Goal: Task Accomplishment & Management: Complete application form

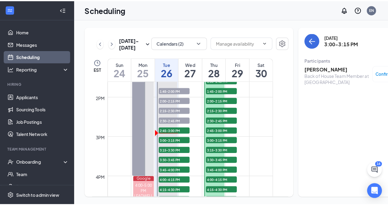
scroll to position [556, 0]
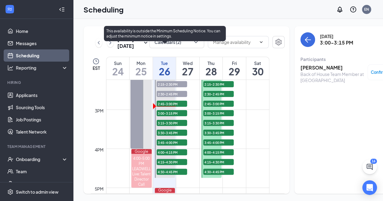
click at [173, 107] on span "2:45-3:00 PM" at bounding box center [172, 104] width 30 height 6
click at [171, 116] on span "3:00-3:15 PM" at bounding box center [172, 113] width 30 height 6
click at [171, 126] on span "3:15-3:30 PM" at bounding box center [172, 123] width 30 height 6
click at [170, 136] on span "3:30-3:45 PM" at bounding box center [172, 133] width 30 height 6
click at [170, 145] on span "3:45-4:00 PM" at bounding box center [172, 142] width 30 height 6
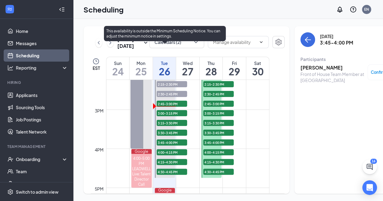
click at [170, 155] on span "4:00-4:15 PM" at bounding box center [172, 152] width 30 height 6
click at [169, 165] on span "4:15-4:30 PM" at bounding box center [172, 162] width 30 height 6
click at [173, 175] on span "4:30-4:45 PM" at bounding box center [172, 172] width 30 height 6
click at [173, 165] on span "4:15-4:30 PM" at bounding box center [172, 162] width 30 height 6
click at [172, 155] on span "4:00-4:15 PM" at bounding box center [172, 152] width 30 height 6
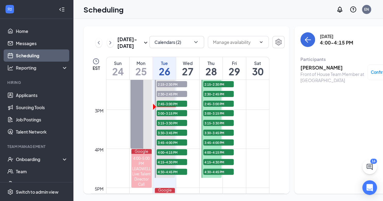
click at [307, 66] on h3 "[PERSON_NAME]" at bounding box center [333, 67] width 64 height 7
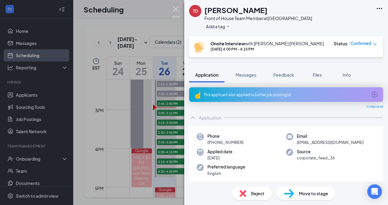
click at [175, 10] on img at bounding box center [176, 12] width 8 height 12
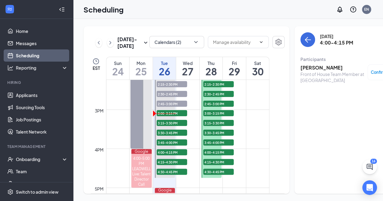
scroll to position [18, 0]
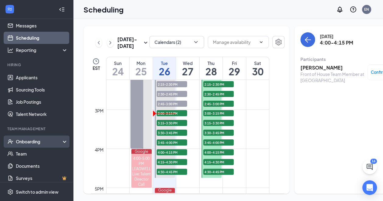
click at [27, 141] on div "Onboarding" at bounding box center [39, 141] width 47 height 6
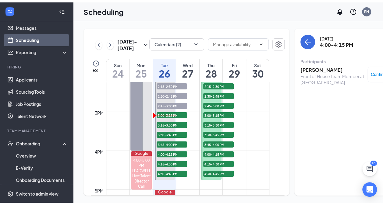
scroll to position [66, 0]
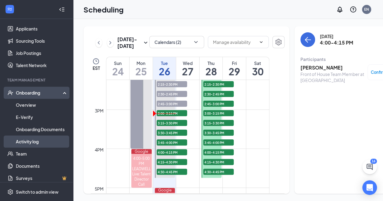
click at [34, 141] on link "Activity log" at bounding box center [42, 141] width 52 height 12
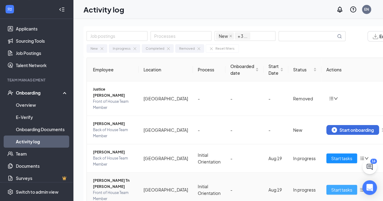
click at [331, 186] on span "Start tasks" at bounding box center [341, 189] width 21 height 7
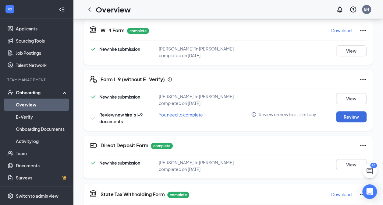
scroll to position [171, 0]
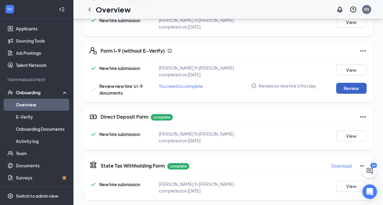
click at [351, 85] on button "Review" at bounding box center [351, 88] width 30 height 11
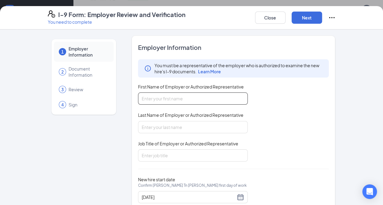
click at [195, 100] on input "First Name of Employer or Authorized Representative" at bounding box center [193, 99] width 110 height 12
drag, startPoint x: 195, startPoint y: 100, endPoint x: 162, endPoint y: 99, distance: 32.9
click at [162, 99] on input "E" at bounding box center [193, 99] width 110 height 12
type input "[PERSON_NAME]"
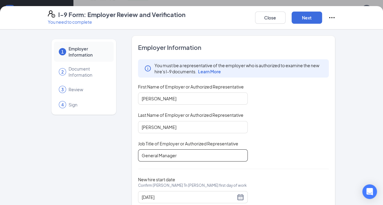
type input "General Manager"
click at [313, 182] on div "New hire start date Confirm [PERSON_NAME] Tn [PERSON_NAME] first day of work [D…" at bounding box center [233, 190] width 191 height 27
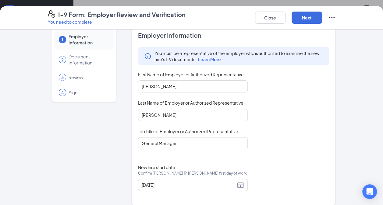
scroll to position [18, 0]
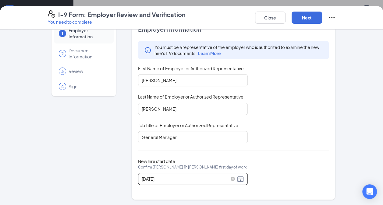
click at [238, 179] on div "[DATE]" at bounding box center [193, 179] width 102 height 7
click at [241, 178] on div "[DATE]" at bounding box center [193, 179] width 102 height 7
click at [240, 181] on div "[DATE]" at bounding box center [193, 179] width 102 height 7
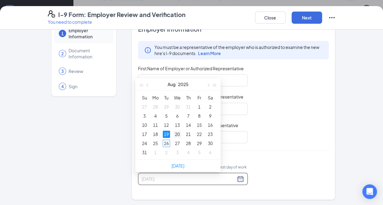
type input "[DATE]"
click at [179, 135] on div "20" at bounding box center [177, 134] width 7 height 7
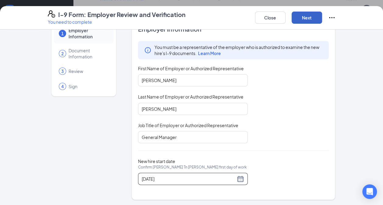
click at [306, 17] on button "Next" at bounding box center [307, 18] width 30 height 12
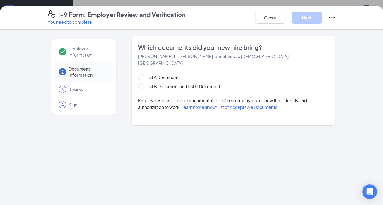
scroll to position [0, 0]
click at [139, 84] on input "List B Document and List C Document" at bounding box center [140, 86] width 4 height 4
radio input "true"
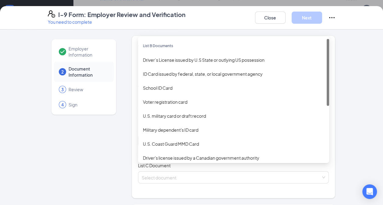
click at [145, 138] on div "Select document List B Documents Driver’s License issued by U.S State or outlyi…" at bounding box center [233, 141] width 191 height 12
click at [145, 141] on div "U.S. Coast Guard MMD Card" at bounding box center [233, 144] width 181 height 7
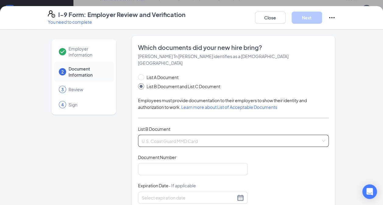
click at [160, 135] on span "U.S. Coast Guard MMD Card" at bounding box center [234, 141] width 184 height 12
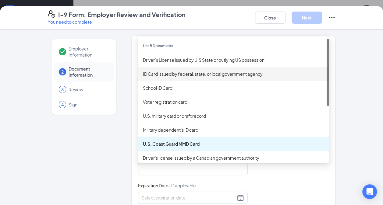
click at [154, 71] on div "ID Card issued by federal, state, or local government agency" at bounding box center [233, 74] width 181 height 7
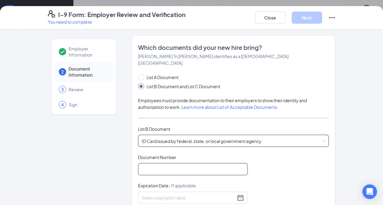
click at [186, 163] on input "Document Number" at bounding box center [193, 169] width 110 height 12
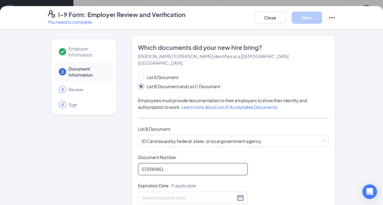
type input "072590451"
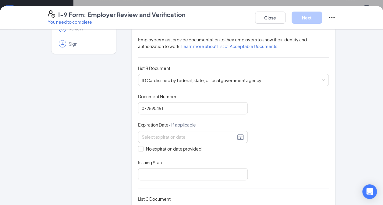
scroll to position [85, 0]
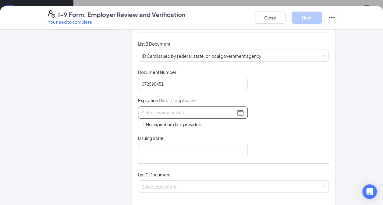
click at [236, 109] on div at bounding box center [193, 112] width 102 height 7
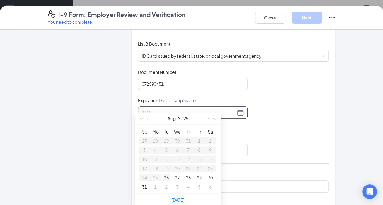
type input "[DATE]"
click at [265, 132] on div "Document Title ID Card issued by federal, state, or local government agency Doc…" at bounding box center [233, 112] width 191 height 87
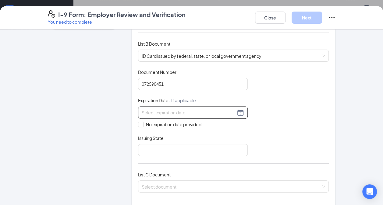
click at [210, 107] on div at bounding box center [193, 113] width 110 height 12
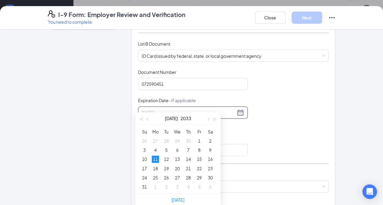
click at [155, 159] on div "11" at bounding box center [155, 159] width 7 height 7
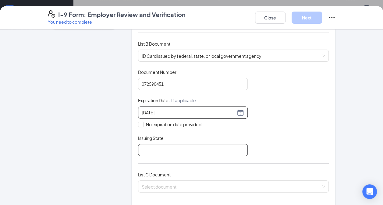
type input "[DATE]"
click at [154, 144] on input "Issuing State" at bounding box center [193, 150] width 110 height 12
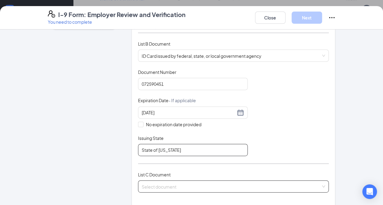
type input "State of [US_STATE]"
click at [157, 181] on input "search" at bounding box center [232, 185] width 180 height 9
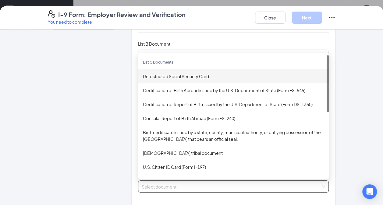
click at [159, 72] on div "Unrestricted Social Security Card" at bounding box center [233, 77] width 191 height 14
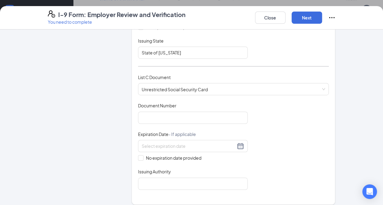
scroll to position [195, 0]
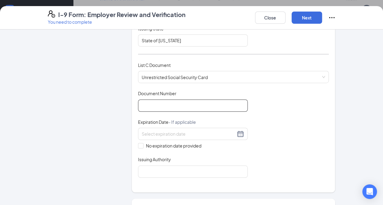
click at [185, 100] on input "Document Number" at bounding box center [193, 106] width 110 height 12
type input "672427572"
click at [139, 143] on input "No expiration date provided" at bounding box center [140, 145] width 4 height 4
checkbox input "true"
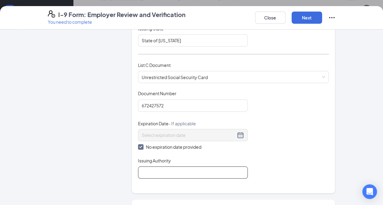
click at [148, 167] on input "Issuing Authority" at bounding box center [193, 173] width 110 height 12
type input "Social Security Administration"
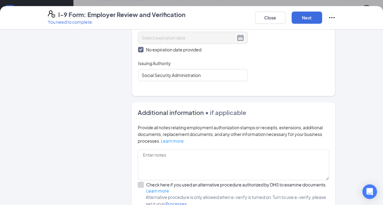
scroll to position [354, 0]
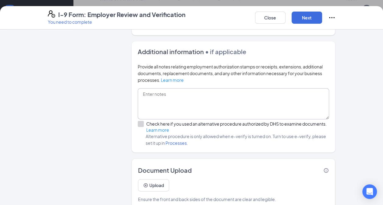
click at [147, 102] on textarea at bounding box center [234, 103] width 192 height 31
type textarea "original documents presented"
click at [309, 17] on button "Next" at bounding box center [307, 18] width 30 height 12
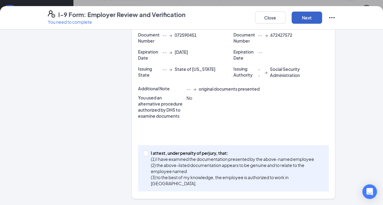
scroll to position [158, 0]
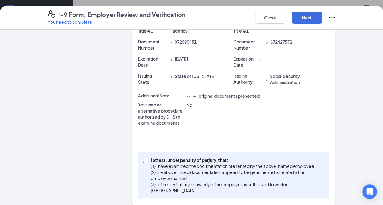
click at [144, 158] on input "I attest, under penalty of [PERSON_NAME], that: (1) I have examined the documen…" at bounding box center [145, 160] width 4 height 4
checkbox input "true"
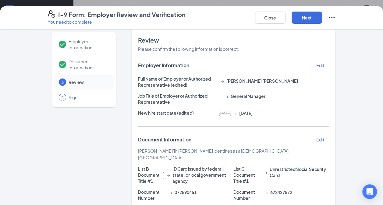
scroll to position [0, 0]
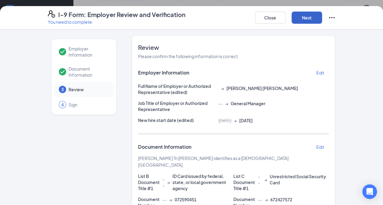
click at [307, 17] on button "Next" at bounding box center [307, 18] width 30 height 12
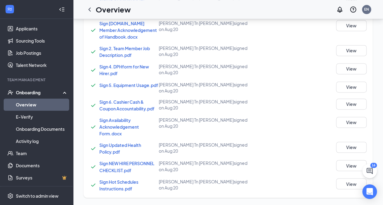
scroll to position [156, 0]
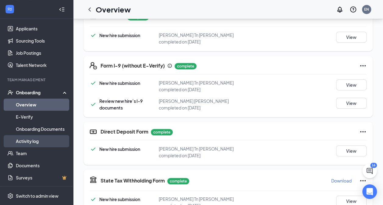
click at [41, 137] on link "Activity log" at bounding box center [42, 141] width 52 height 12
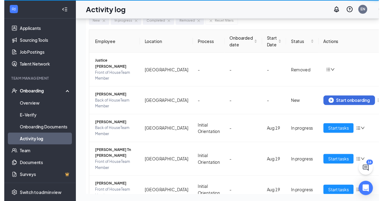
scroll to position [37, 0]
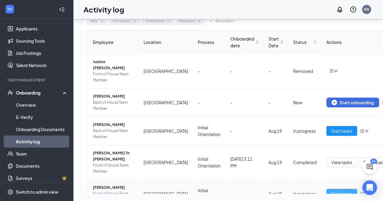
click at [331, 190] on span "Start tasks" at bounding box center [341, 193] width 21 height 7
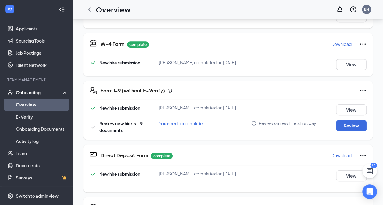
scroll to position [138, 0]
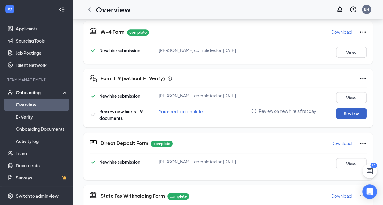
click at [342, 112] on button "Review" at bounding box center [351, 113] width 30 height 11
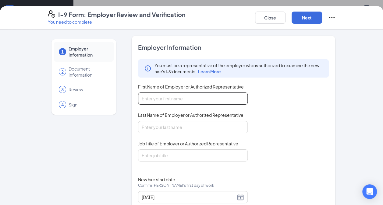
click at [208, 98] on input "First Name of Employer or Authorized Representative" at bounding box center [193, 99] width 110 height 12
type input "[PERSON_NAME]"
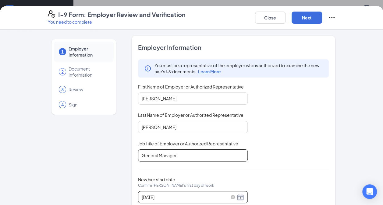
type input "General Manager"
click at [238, 194] on div "[DATE]" at bounding box center [193, 197] width 102 height 7
click at [236, 198] on div "[DATE]" at bounding box center [193, 197] width 102 height 7
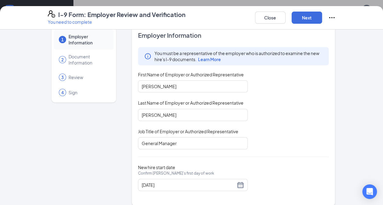
scroll to position [18, 0]
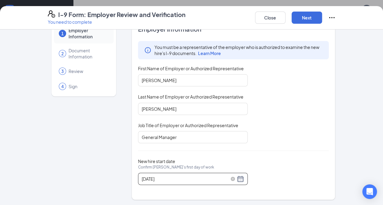
click at [237, 178] on div "[DATE]" at bounding box center [193, 179] width 102 height 7
click at [239, 180] on div "[DATE]" at bounding box center [193, 179] width 102 height 7
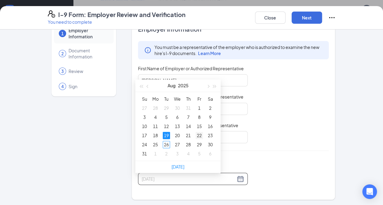
type input "[DATE]"
click at [200, 132] on div "22" at bounding box center [199, 135] width 7 height 7
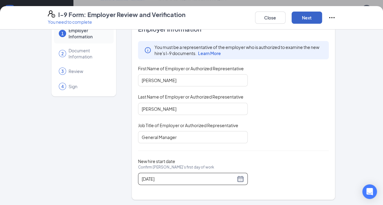
click at [301, 21] on button "Next" at bounding box center [307, 18] width 30 height 12
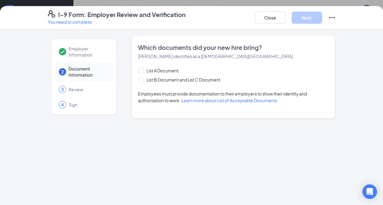
scroll to position [0, 0]
click at [143, 80] on span at bounding box center [141, 80] width 6 height 6
click at [142, 80] on input "List B Document and List C Document" at bounding box center [140, 79] width 4 height 4
radio input "true"
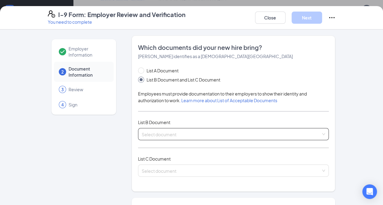
click at [150, 134] on input "search" at bounding box center [232, 133] width 180 height 9
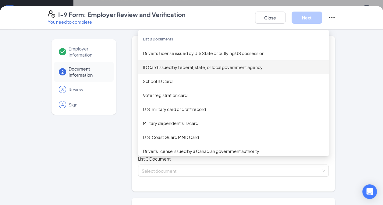
click at [190, 69] on div "ID Card issued by federal, state, or local government agency" at bounding box center [233, 67] width 181 height 7
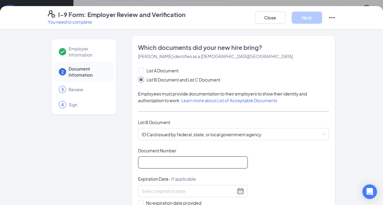
click at [168, 159] on input "Document Number" at bounding box center [193, 163] width 110 height 12
type input "071941964"
click at [223, 188] on input at bounding box center [189, 191] width 94 height 7
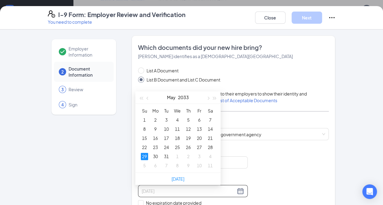
click at [146, 155] on div "29" at bounding box center [144, 156] width 7 height 7
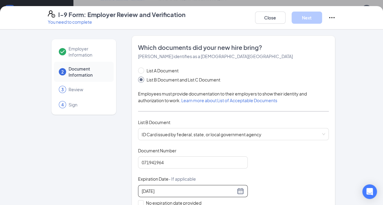
type input "[DATE]"
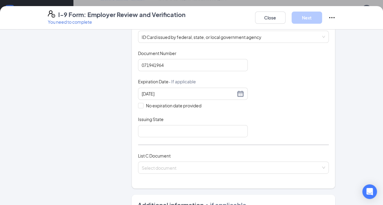
scroll to position [110, 0]
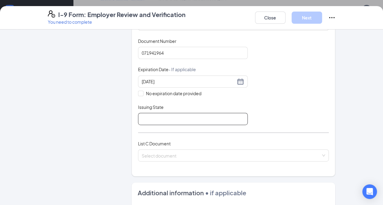
click at [229, 115] on input "Issuing State" at bounding box center [193, 119] width 110 height 12
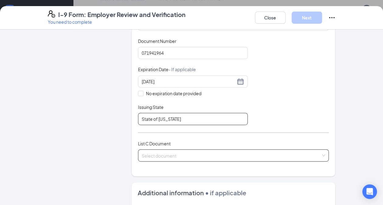
type input "State of [US_STATE]"
click at [220, 151] on input "search" at bounding box center [232, 154] width 180 height 9
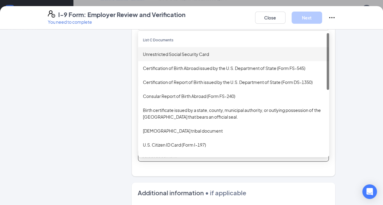
click at [190, 55] on div "Unrestricted Social Security Card" at bounding box center [233, 54] width 181 height 7
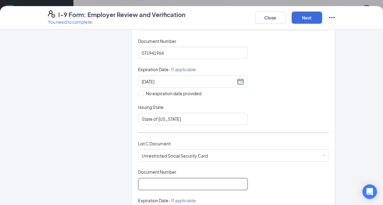
click at [178, 182] on input "Document Number" at bounding box center [193, 184] width 110 height 12
type input "659186774"
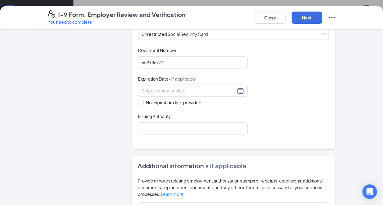
scroll to position [244, 0]
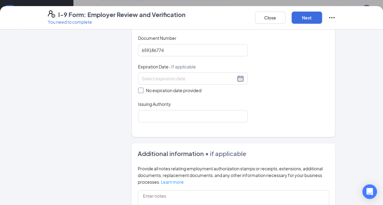
click at [140, 88] on input "No expiration date provided" at bounding box center [140, 90] width 4 height 4
checkbox input "true"
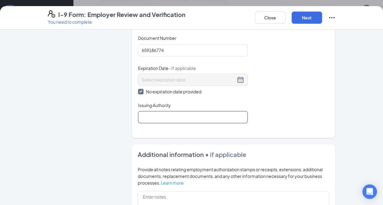
click at [143, 115] on input "Issuing Authority" at bounding box center [193, 117] width 110 height 12
type input "Social Security Administration"
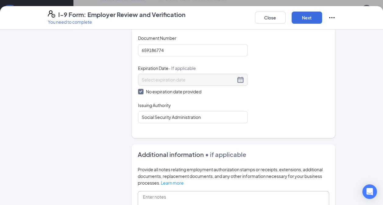
click at [296, 201] on textarea at bounding box center [234, 206] width 192 height 31
type textarea "original documents presented"
click at [316, 14] on button "Next" at bounding box center [307, 18] width 30 height 12
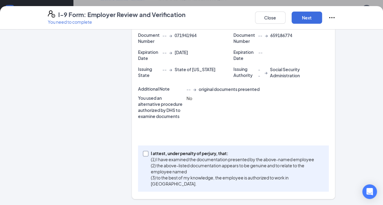
click at [143, 153] on input "I attest, under penalty of [PERSON_NAME], that: (1) I have examined the documen…" at bounding box center [145, 153] width 4 height 4
checkbox input "true"
click at [304, 13] on button "Next" at bounding box center [307, 18] width 30 height 12
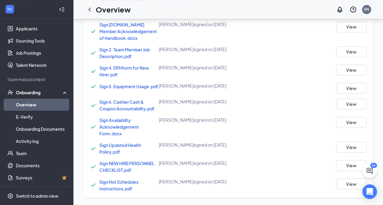
scroll to position [148, 0]
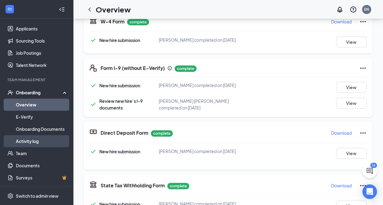
click at [29, 141] on link "Activity log" at bounding box center [42, 141] width 52 height 12
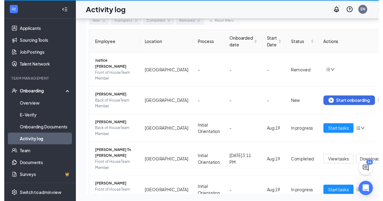
scroll to position [37, 0]
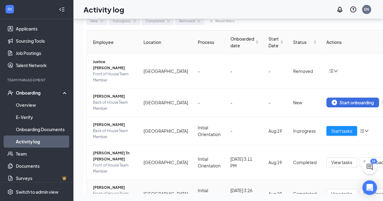
click at [110, 184] on span "[PERSON_NAME]" at bounding box center [113, 187] width 41 height 6
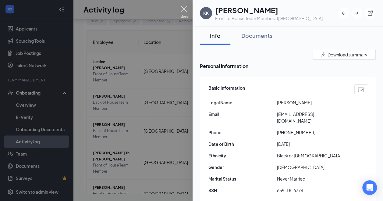
click at [185, 9] on img at bounding box center [184, 12] width 8 height 12
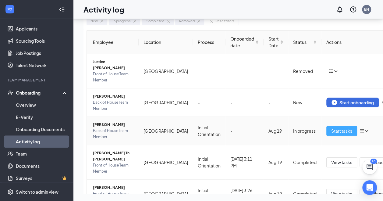
click at [327, 126] on button "Start tasks" at bounding box center [342, 131] width 31 height 10
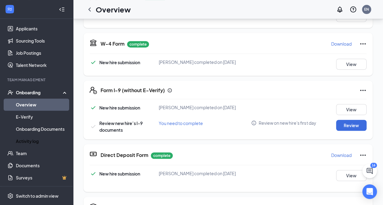
scroll to position [142, 0]
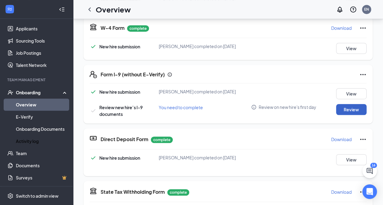
click at [338, 108] on button "Review" at bounding box center [351, 109] width 30 height 11
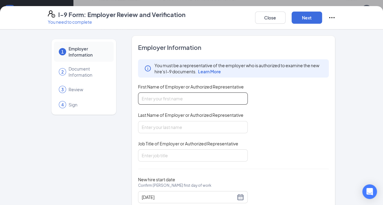
click at [192, 102] on input "First Name of Employer or Authorized Representative" at bounding box center [193, 99] width 110 height 12
click at [192, 102] on input "Er" at bounding box center [193, 99] width 110 height 12
type input "[PERSON_NAME]"
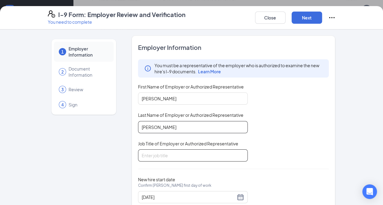
type input "[PERSON_NAME]"
click at [193, 153] on input "Job Title of Employer or Authorized Representative" at bounding box center [193, 156] width 110 height 12
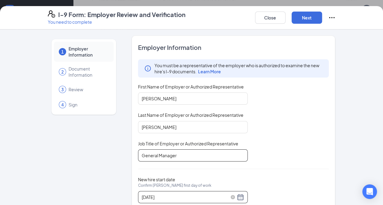
type input "General Manager"
click at [238, 198] on div "[DATE]" at bounding box center [193, 197] width 102 height 7
click at [238, 195] on div "[DATE]" at bounding box center [193, 197] width 102 height 7
click at [238, 199] on div "[DATE]" at bounding box center [193, 197] width 102 height 7
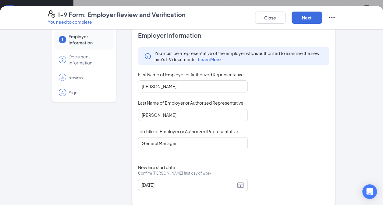
scroll to position [18, 0]
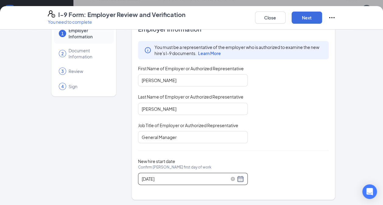
click at [240, 179] on div "[DATE]" at bounding box center [193, 179] width 102 height 7
click at [234, 177] on div "[DATE]" at bounding box center [193, 179] width 102 height 7
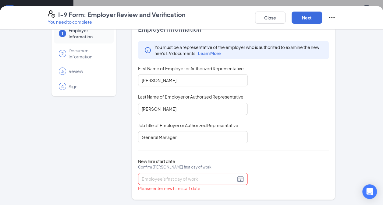
click at [239, 179] on div at bounding box center [193, 179] width 102 height 7
click at [172, 176] on input "New hire start date Confirm [PERSON_NAME] first day of work" at bounding box center [189, 179] width 94 height 7
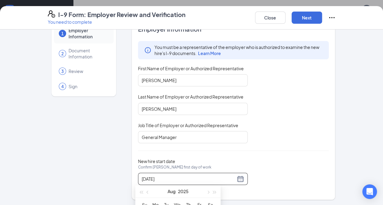
type input "[DATE]"
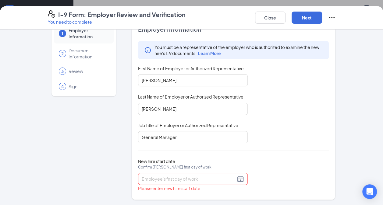
click at [282, 159] on div "New hire start date Confirm [PERSON_NAME] first day of work Please enter new hi…" at bounding box center [233, 176] width 191 height 34
click at [210, 174] on div at bounding box center [193, 179] width 110 height 12
click at [237, 179] on div at bounding box center [193, 179] width 102 height 7
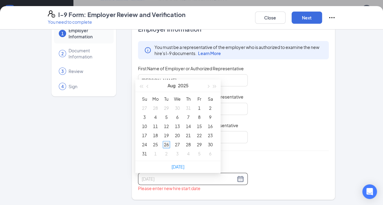
type input "[DATE]"
click at [167, 142] on div "26" at bounding box center [166, 144] width 7 height 7
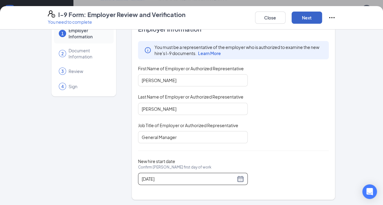
click at [305, 20] on button "Next" at bounding box center [307, 18] width 30 height 12
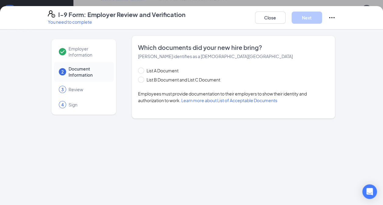
scroll to position [0, 0]
click at [142, 80] on span at bounding box center [141, 80] width 6 height 6
click at [142, 80] on input "List B Document and List C Document" at bounding box center [140, 79] width 4 height 4
radio input "true"
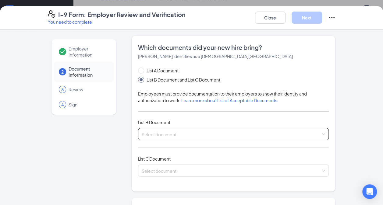
click at [163, 135] on input "search" at bounding box center [232, 133] width 180 height 9
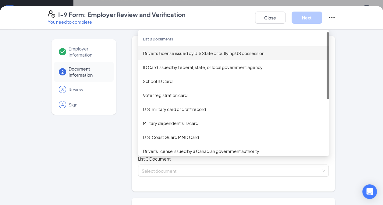
click at [170, 55] on div "Driver’s License issued by U.S State or outlying US possession" at bounding box center [233, 53] width 181 height 7
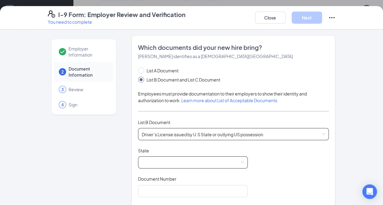
click at [164, 162] on span at bounding box center [193, 163] width 102 height 12
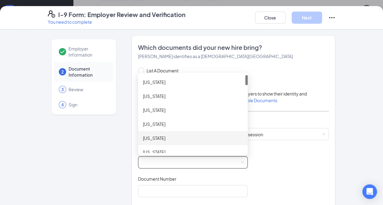
click at [245, 144] on div at bounding box center [246, 114] width 2 height 78
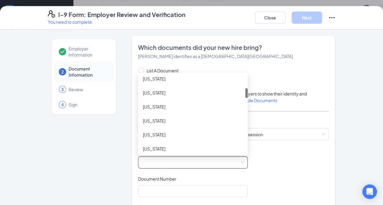
drag, startPoint x: 244, startPoint y: 82, endPoint x: 246, endPoint y: 92, distance: 9.6
click at [246, 92] on div "List A Document List B Document and List C Document Employees must provide docu…" at bounding box center [233, 187] width 191 height 240
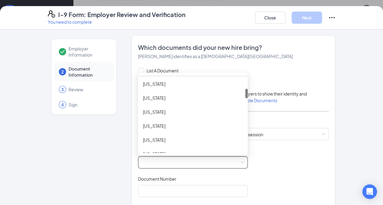
click at [245, 93] on div at bounding box center [246, 93] width 2 height 9
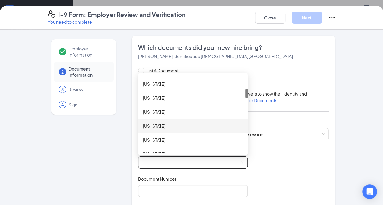
click at [160, 123] on div "[US_STATE]" at bounding box center [193, 126] width 100 height 7
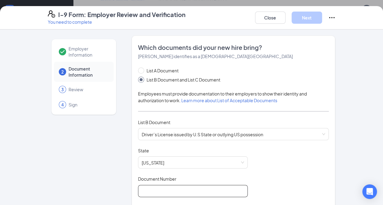
click at [172, 188] on input "Document Number" at bounding box center [193, 191] width 110 height 12
click at [149, 188] on input "07152302" at bounding box center [193, 191] width 110 height 12
type input "071512302"
click at [275, 183] on div "Document Title Driver’s License issued by U.S State or outlying US possession S…" at bounding box center [233, 206] width 191 height 116
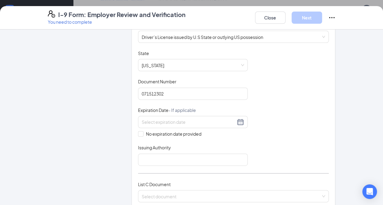
scroll to position [110, 0]
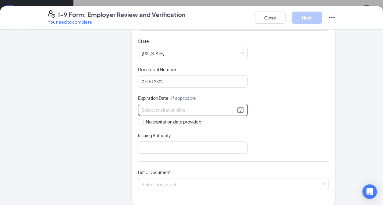
click at [240, 109] on div at bounding box center [193, 109] width 102 height 7
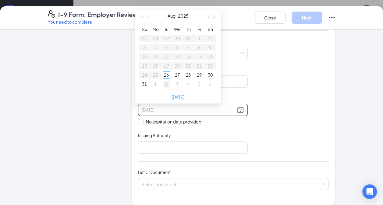
type input "[DATE]"
click at [144, 82] on div "30" at bounding box center [144, 83] width 7 height 7
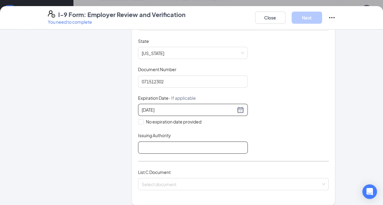
type input "[DATE]"
click at [150, 149] on input "Issuing Authority" at bounding box center [193, 148] width 110 height 12
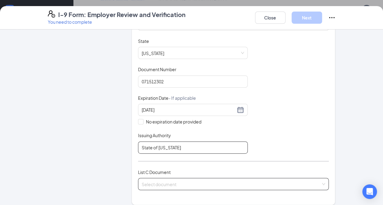
click at [150, 186] on span at bounding box center [232, 185] width 180 height 12
type input "State of [US_STATE]"
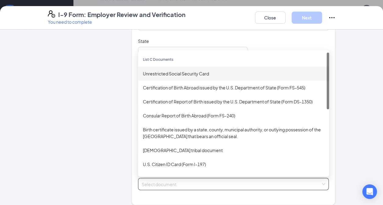
click at [165, 71] on div "Unrestricted Social Security Card" at bounding box center [233, 73] width 181 height 7
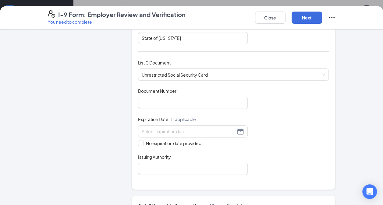
scroll to position [232, 0]
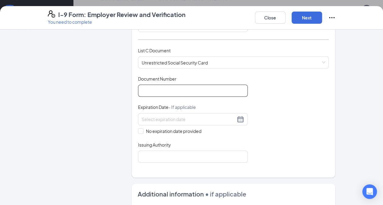
click at [191, 87] on input "Document Number" at bounding box center [193, 91] width 110 height 12
type input "674364301"
click at [138, 129] on input "No expiration date provided" at bounding box center [140, 131] width 4 height 4
checkbox input "true"
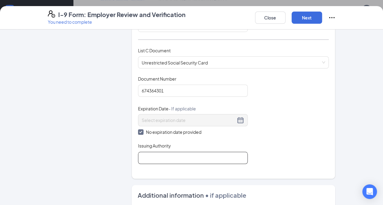
click at [145, 155] on input "Issuing Authority" at bounding box center [193, 158] width 110 height 12
type input "Social Security Administration"
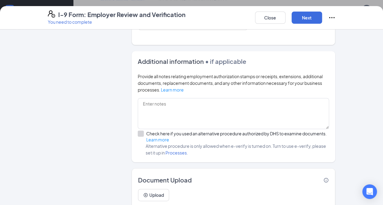
scroll to position [384, 0]
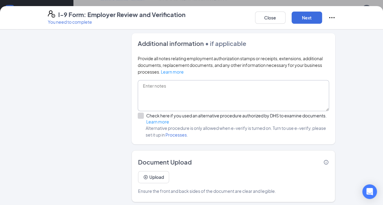
click at [152, 97] on textarea at bounding box center [234, 95] width 192 height 31
click at [157, 83] on textarea "original presented" at bounding box center [234, 95] width 192 height 31
type textarea "originals presented"
click at [308, 19] on button "Next" at bounding box center [307, 18] width 30 height 12
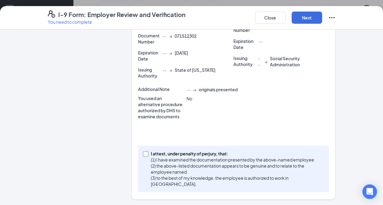
click at [143, 154] on input "I attest, under penalty of [PERSON_NAME], that: (1) I have examined the documen…" at bounding box center [145, 154] width 4 height 4
checkbox input "true"
click at [311, 15] on button "Next" at bounding box center [307, 18] width 30 height 12
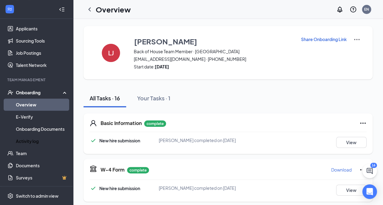
scroll to position [148, 0]
